Goal: Information Seeking & Learning: Check status

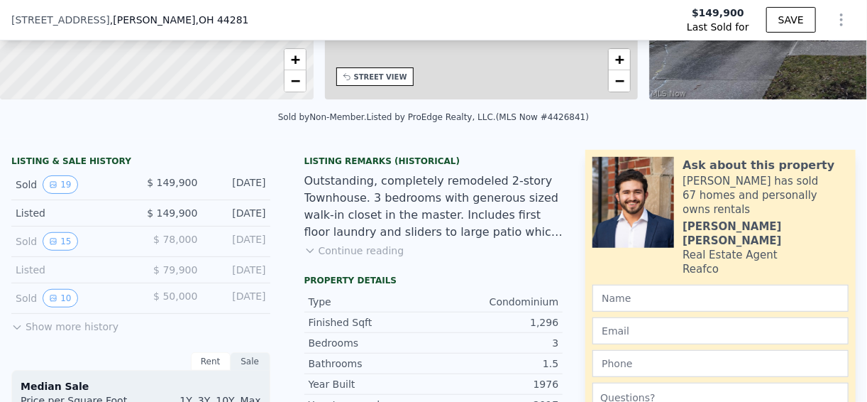
scroll to position [278, 0]
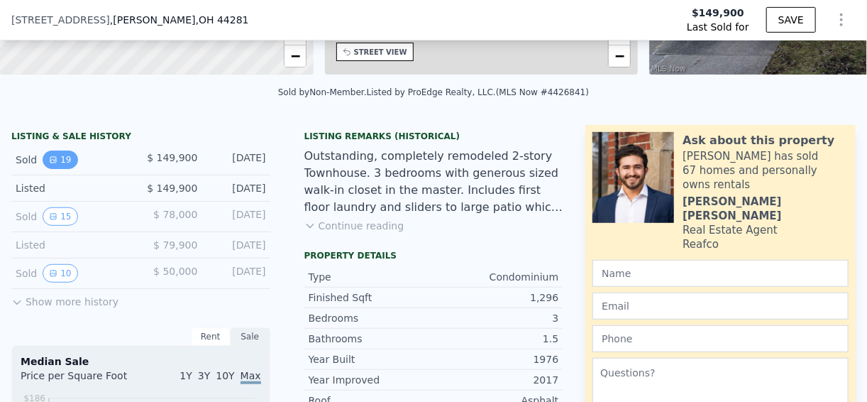
click at [60, 166] on button "19" at bounding box center [60, 159] width 35 height 18
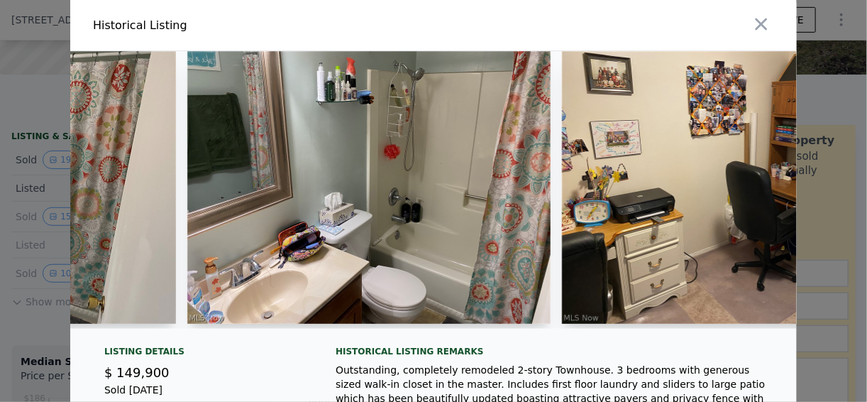
scroll to position [0, 2816]
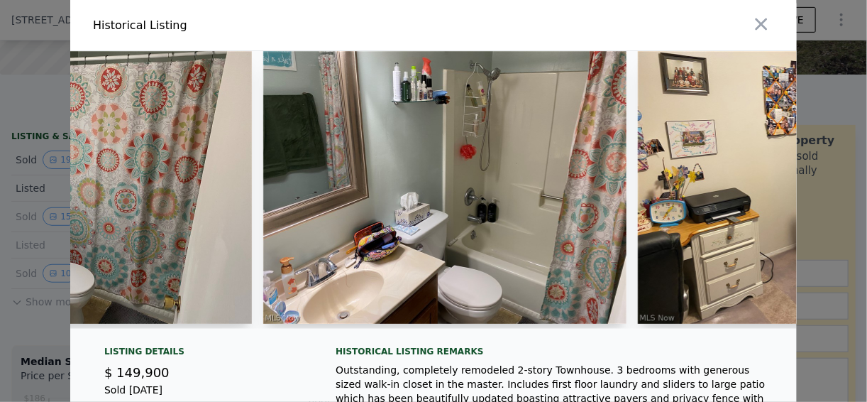
click at [465, 223] on img at bounding box center [444, 187] width 363 height 273
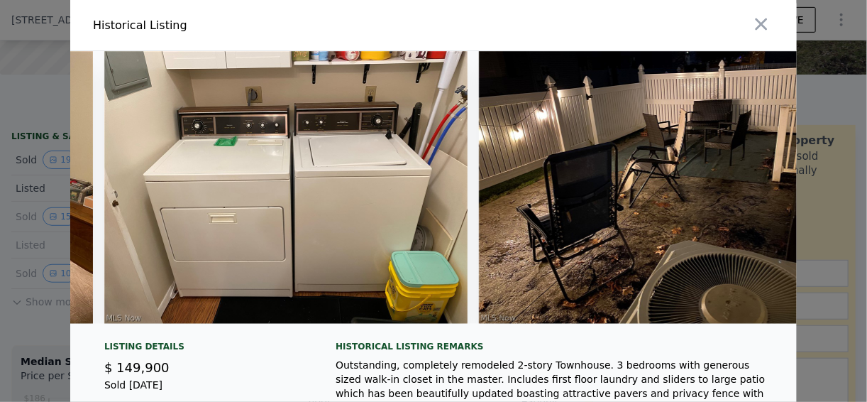
scroll to position [0, 5955]
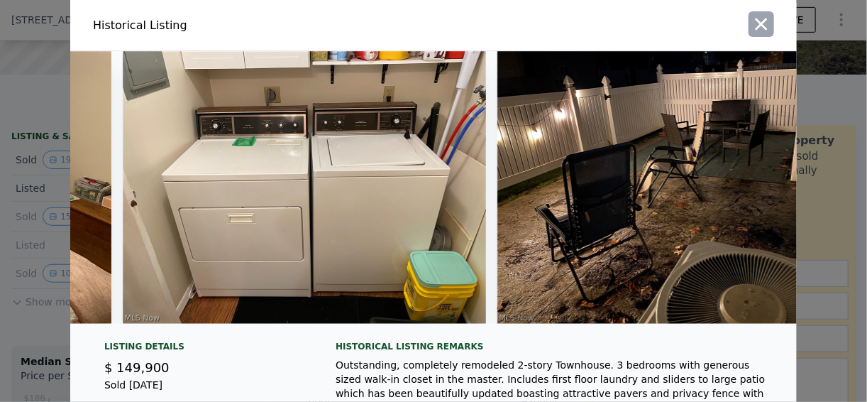
click at [749, 18] on button "button" at bounding box center [762, 24] width 26 height 26
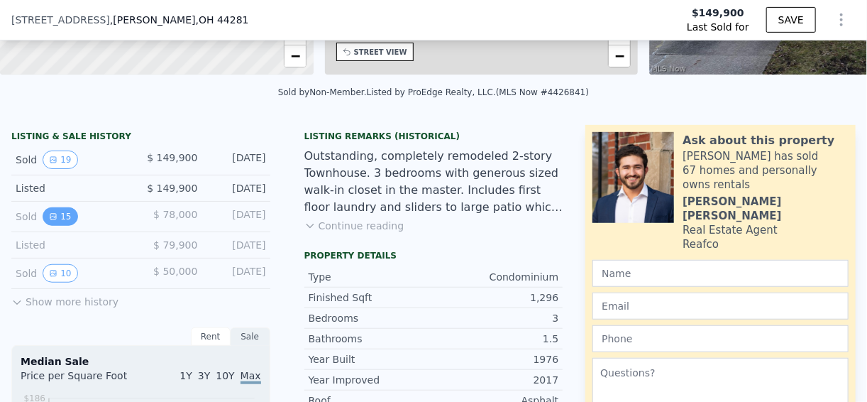
click at [46, 225] on button "15" at bounding box center [60, 216] width 35 height 18
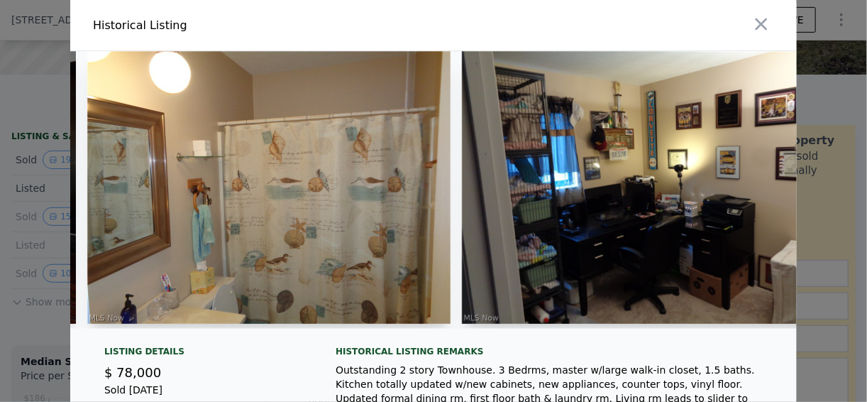
scroll to position [0, 4622]
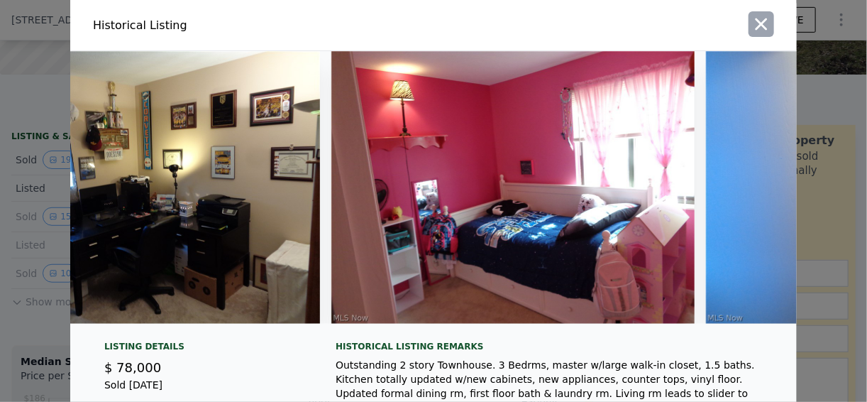
click at [758, 28] on icon "button" at bounding box center [762, 24] width 20 height 20
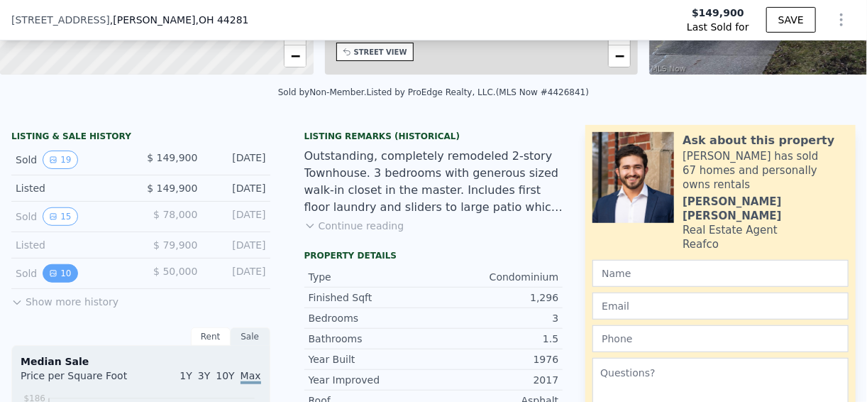
click at [53, 278] on icon "View historical data" at bounding box center [53, 273] width 9 height 9
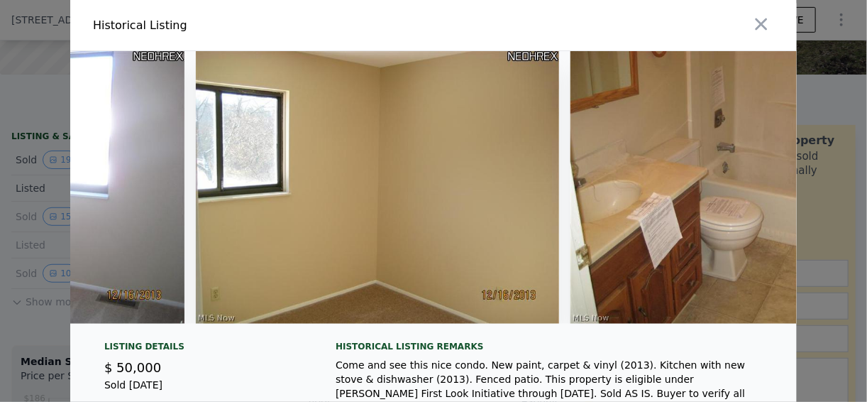
scroll to position [0, 3044]
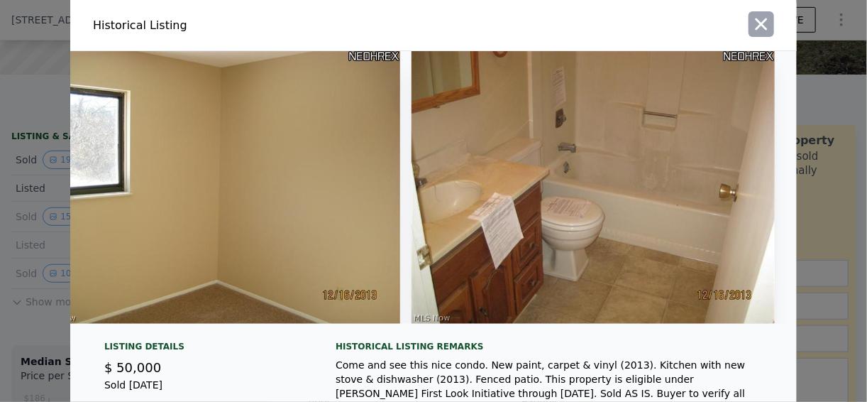
click at [756, 21] on icon "button" at bounding box center [762, 24] width 12 height 12
